Goal: Book appointment/travel/reservation

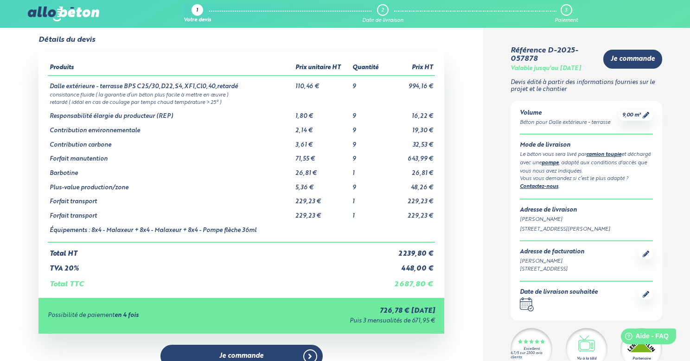
scroll to position [34, 0]
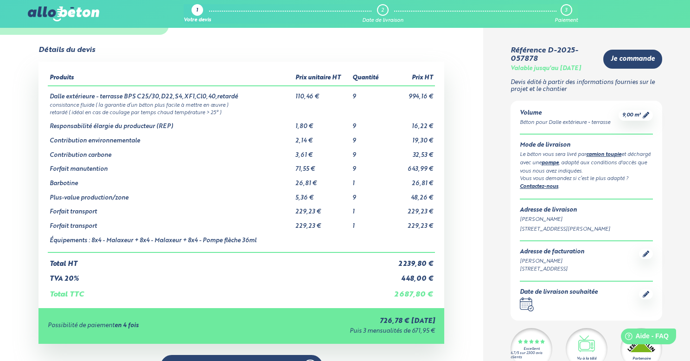
click at [648, 297] on icon at bounding box center [646, 294] width 6 height 6
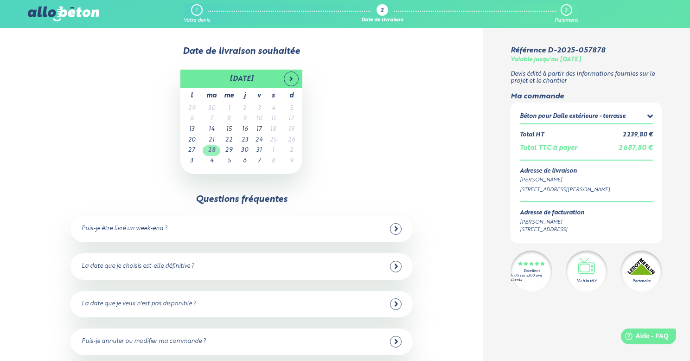
click at [207, 149] on td "28" at bounding box center [212, 150] width 18 height 11
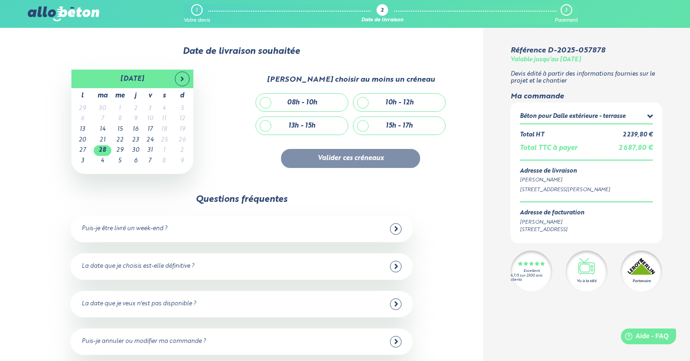
click at [362, 103] on div "10h - 12h" at bounding box center [400, 103] width 92 height 18
checkbox input "true"
click at [347, 160] on button "Valider ces créneaux" at bounding box center [350, 158] width 139 height 19
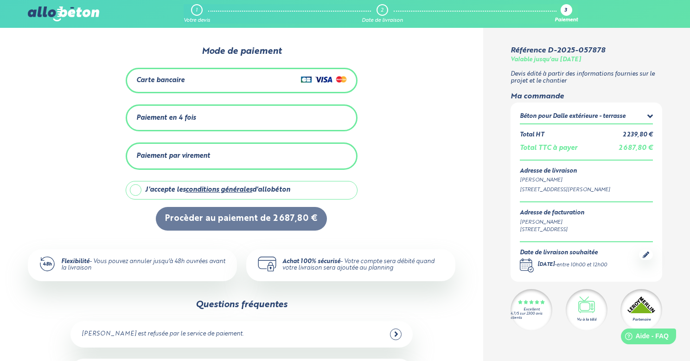
click at [383, 16] on link "2 Date de livraison" at bounding box center [382, 13] width 41 height 19
click at [383, 13] on div "2" at bounding box center [382, 10] width 3 height 6
